Goal: Task Accomplishment & Management: Complete application form

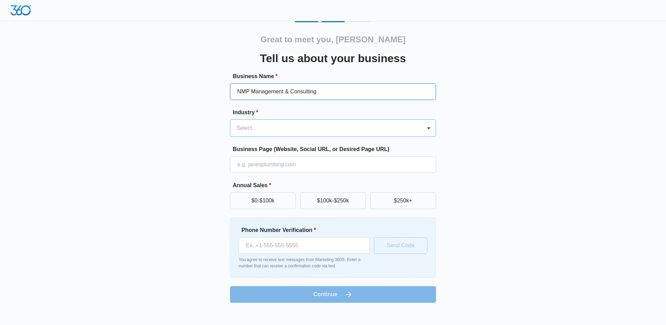
type input "NMP Management & Consulting"
click at [294, 124] on div at bounding box center [324, 128] width 176 height 10
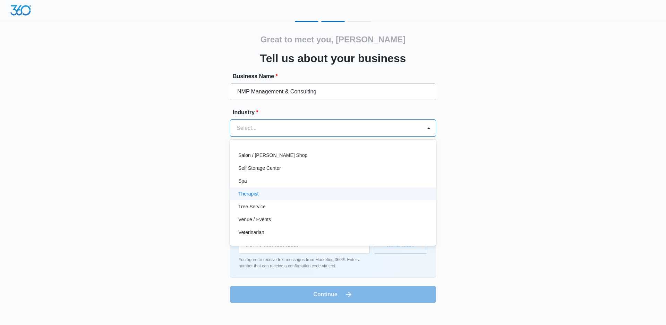
scroll to position [418, 0]
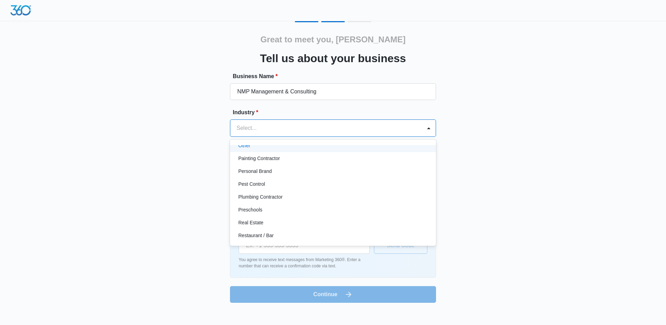
click at [319, 146] on div "Other" at bounding box center [332, 145] width 188 height 7
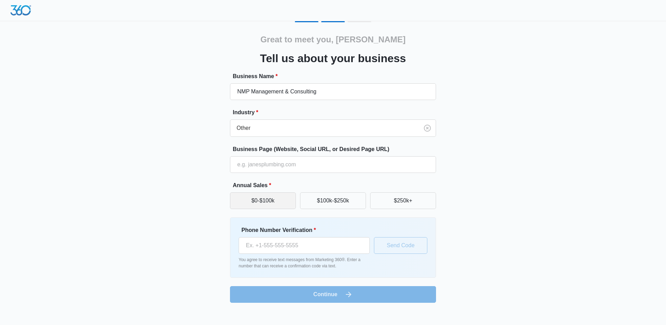
click at [266, 201] on button "$0-$100k" at bounding box center [263, 200] width 66 height 17
type input "(803) 540-5333"
click at [402, 245] on button "Send Code" at bounding box center [400, 245] width 53 height 17
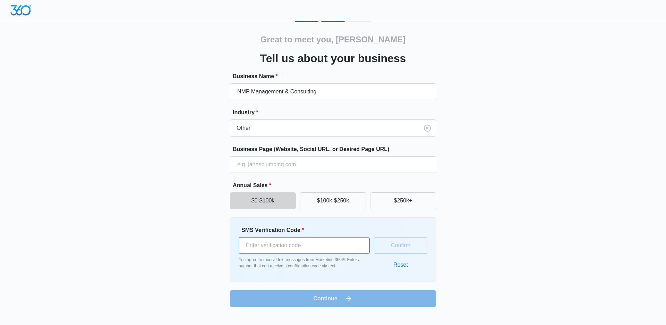
click at [316, 245] on input "SMS Verification Code *" at bounding box center [304, 245] width 131 height 17
click at [409, 241] on button "Confirm" at bounding box center [400, 245] width 53 height 17
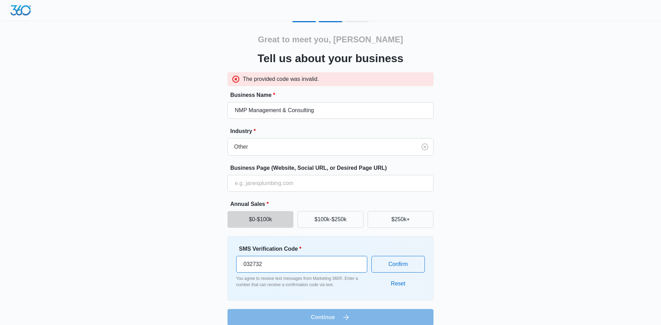
drag, startPoint x: 246, startPoint y: 265, endPoint x: 213, endPoint y: 266, distance: 33.6
click at [213, 266] on div "Great to meet you, Natayzha Tell us about your business The provided code was i…" at bounding box center [330, 173] width 416 height 304
type input "733026"
click at [408, 266] on button "Confirm" at bounding box center [397, 264] width 53 height 17
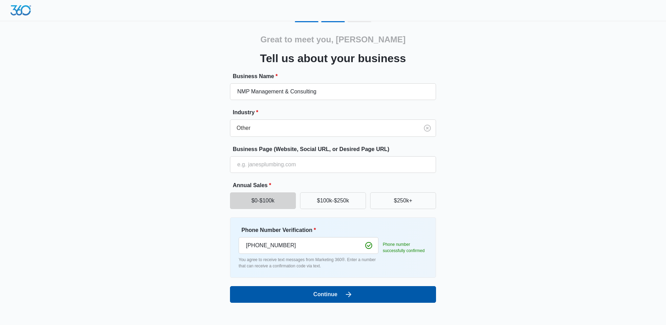
click at [367, 292] on button "Continue" at bounding box center [333, 294] width 206 height 17
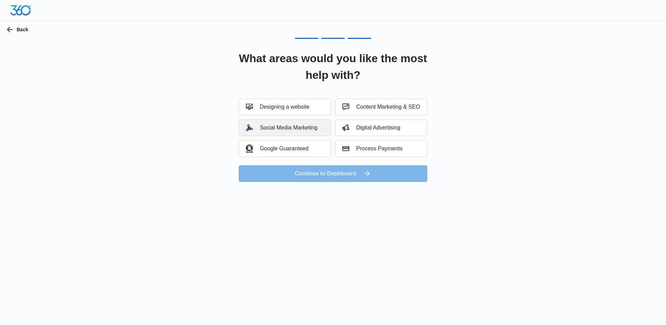
click at [300, 130] on div "Social Media Marketing" at bounding box center [281, 127] width 71 height 7
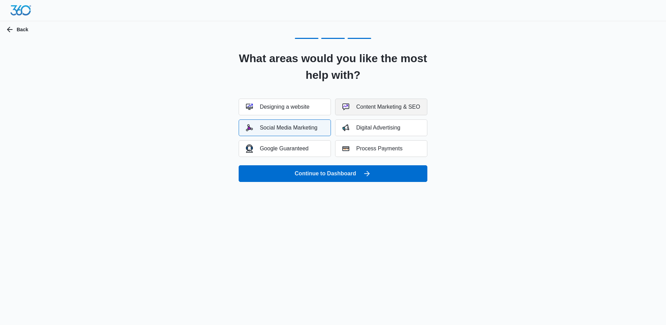
click at [369, 110] on button "Content Marketing & SEO" at bounding box center [381, 106] width 92 height 17
click at [297, 105] on div "Designing a website" at bounding box center [277, 106] width 63 height 7
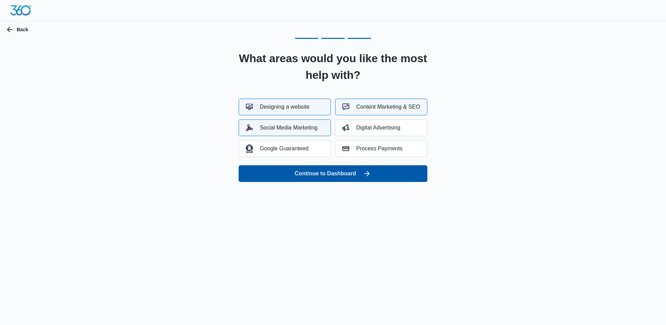
click at [339, 172] on button "Continue to Dashboard" at bounding box center [333, 173] width 189 height 17
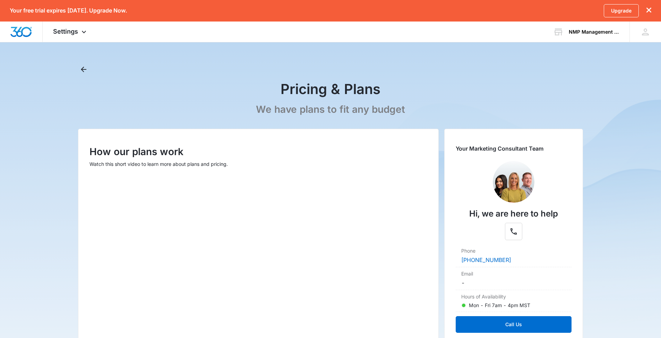
scroll to position [132, 0]
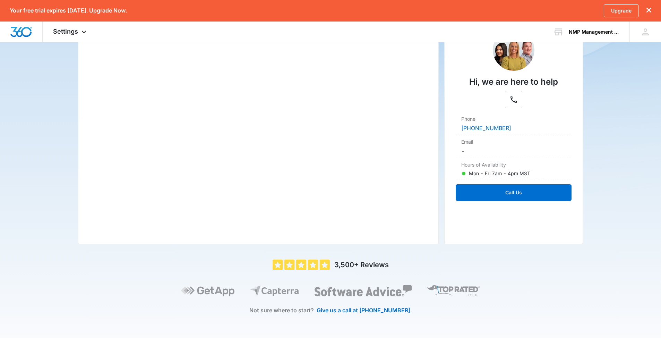
click at [649, 11] on icon "dismiss this dialog" at bounding box center [648, 10] width 5 height 5
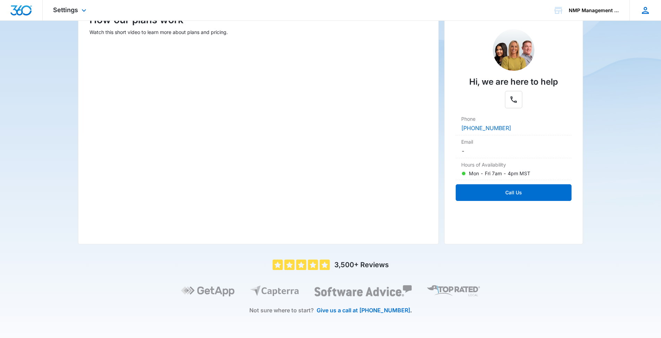
scroll to position [111, 0]
click at [607, 9] on div "NMP Management & Consulting" at bounding box center [594, 11] width 51 height 6
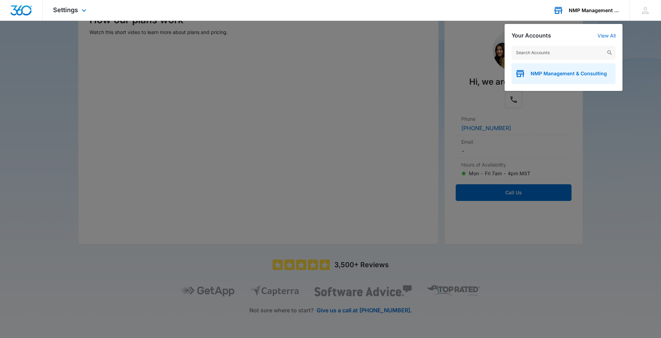
click at [590, 76] on span "NMP Management & Consulting" at bounding box center [568, 74] width 76 height 6
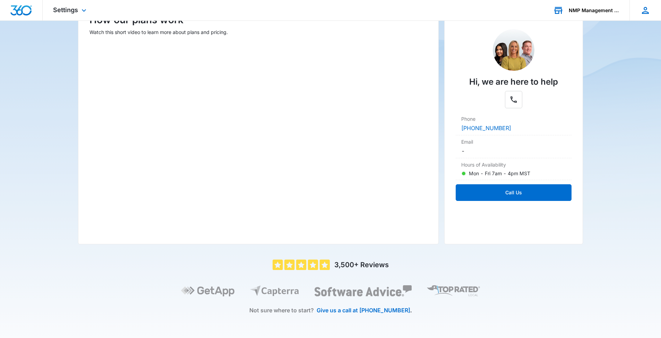
click at [647, 14] on icon at bounding box center [645, 10] width 10 height 10
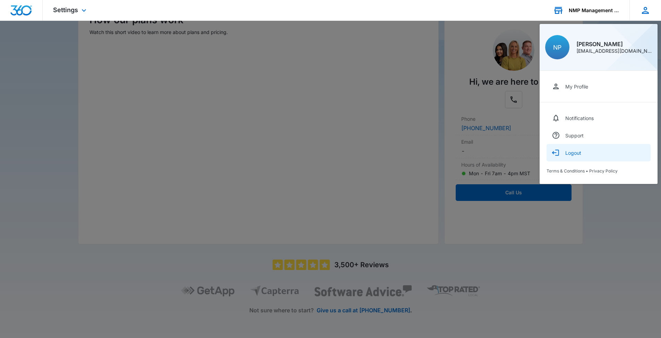
click at [594, 155] on button "Logout" at bounding box center [598, 152] width 104 height 17
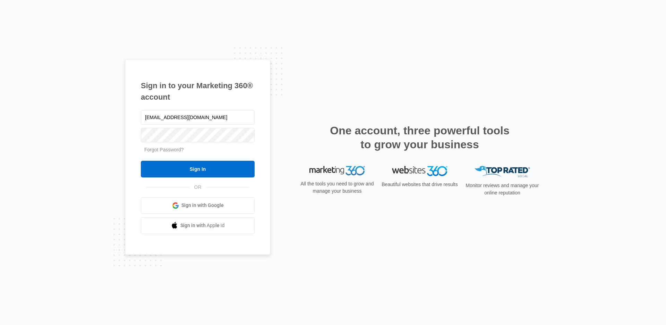
type input "[EMAIL_ADDRESS][DOMAIN_NAME]"
click at [195, 163] on input "Sign In" at bounding box center [198, 169] width 114 height 17
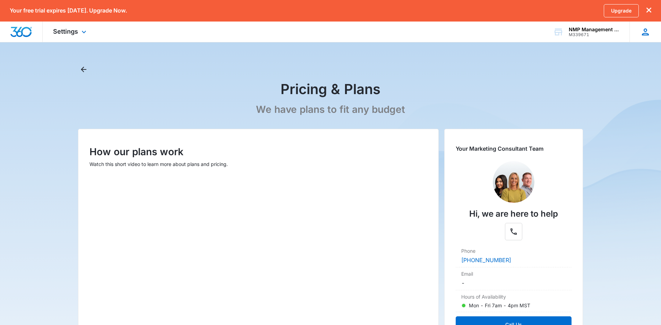
click at [647, 33] on icon at bounding box center [645, 31] width 7 height 7
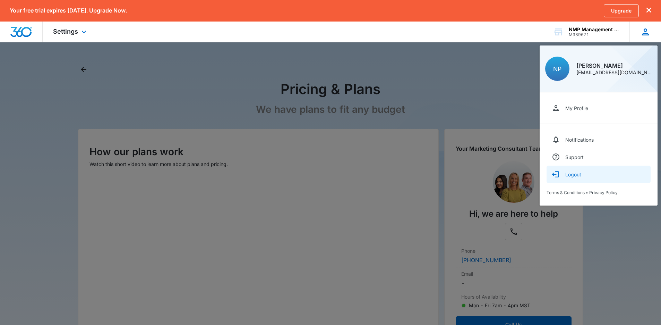
click at [583, 175] on button "Logout" at bounding box center [598, 173] width 104 height 17
